Goal: Information Seeking & Learning: Find specific fact

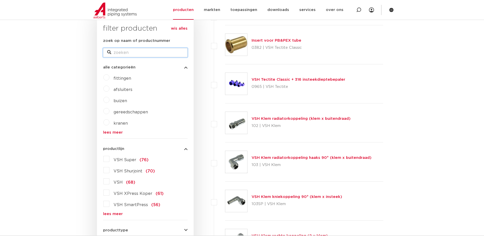
drag, startPoint x: 126, startPoint y: 53, endPoint x: 131, endPoint y: 55, distance: 5.4
click at [126, 53] on input "zoek op naam of productnummer" at bounding box center [145, 52] width 85 height 9
type input "0504702"
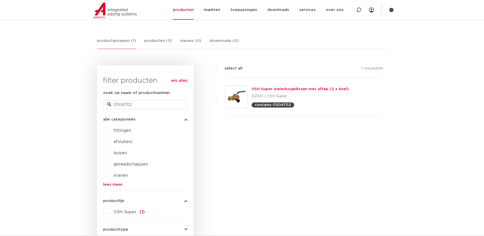
click at [237, 94] on img at bounding box center [236, 97] width 22 height 22
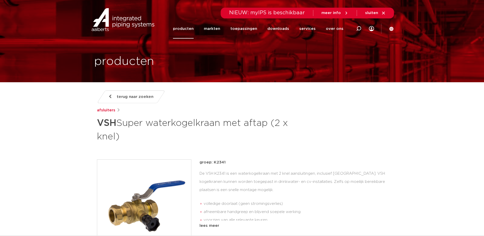
click at [111, 97] on icon at bounding box center [110, 96] width 3 height 4
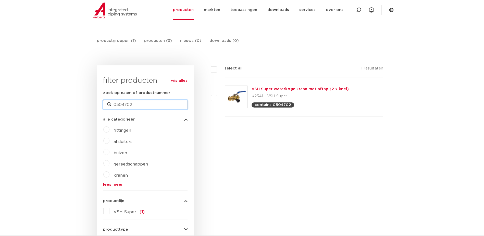
drag, startPoint x: 134, startPoint y: 103, endPoint x: 60, endPoint y: 101, distance: 74.6
type input "0504152"
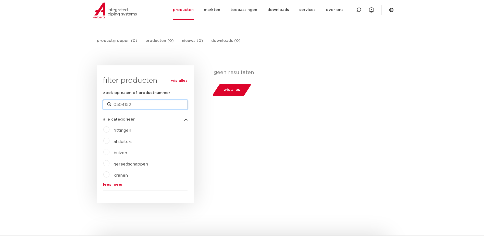
click at [145, 105] on input "0504152" at bounding box center [145, 104] width 85 height 9
type input "0504163"
click at [141, 105] on input "0504163" at bounding box center [145, 104] width 85 height 9
type input "0504702"
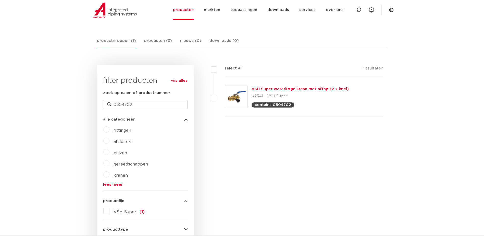
click at [121, 174] on span "kranen" at bounding box center [121, 175] width 14 height 4
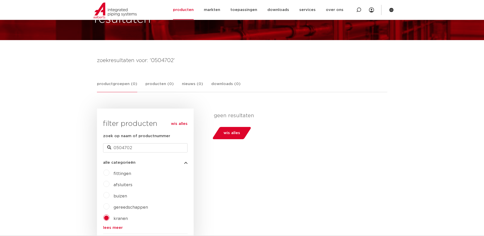
scroll to position [34, 0]
